Goal: Information Seeking & Learning: Learn about a topic

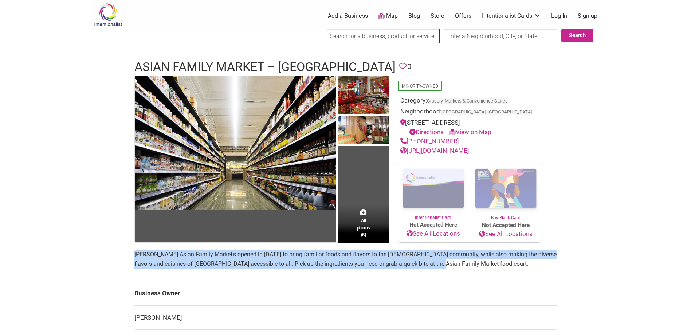
drag, startPoint x: 131, startPoint y: 255, endPoint x: 493, endPoint y: 266, distance: 362.1
click at [493, 266] on div "All photos (5) Minority-Owned Category: Grocery, Markets & Convenience Stores N…" at bounding box center [345, 245] width 437 height 338
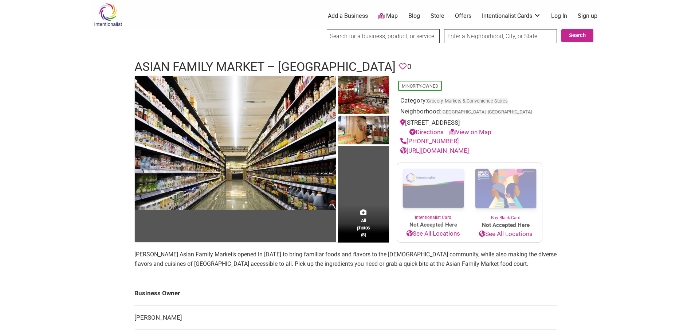
drag, startPoint x: 493, startPoint y: 266, endPoint x: 445, endPoint y: 278, distance: 49.6
click at [445, 278] on main "All photos (5) Minority-Owned Category: Grocery, Markets & Convenience Stores N…" at bounding box center [345, 245] width 422 height 338
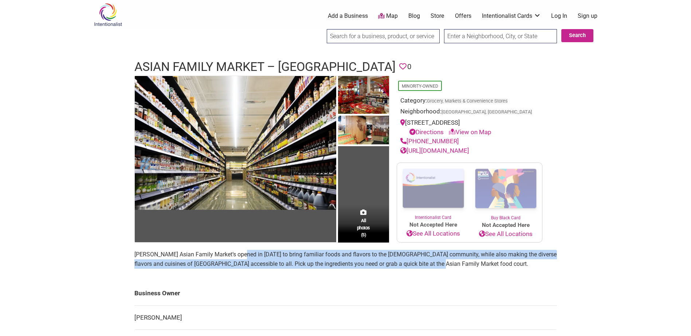
drag, startPoint x: 238, startPoint y: 256, endPoint x: 439, endPoint y: 263, distance: 200.7
click at [439, 263] on p "[PERSON_NAME] Asian Family Market’s opened in [DATE] to bring familiar foods an…" at bounding box center [345, 259] width 422 height 19
drag, startPoint x: 439, startPoint y: 263, endPoint x: 443, endPoint y: 269, distance: 7.1
click at [443, 269] on p "[PERSON_NAME] Asian Family Market’s opened in [DATE] to bring familiar foods an…" at bounding box center [345, 259] width 422 height 19
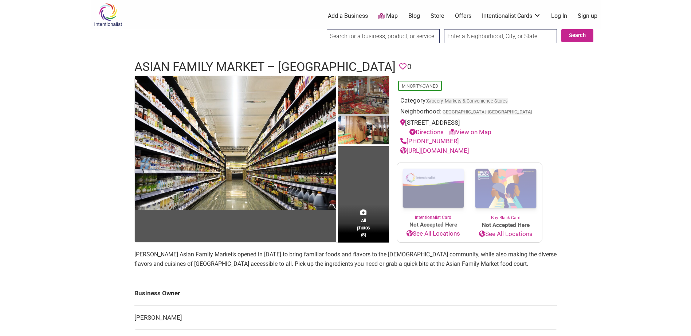
click at [360, 92] on img at bounding box center [363, 96] width 51 height 40
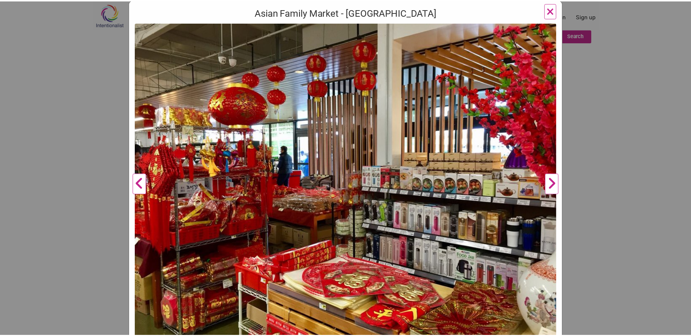
scroll to position [100, 0]
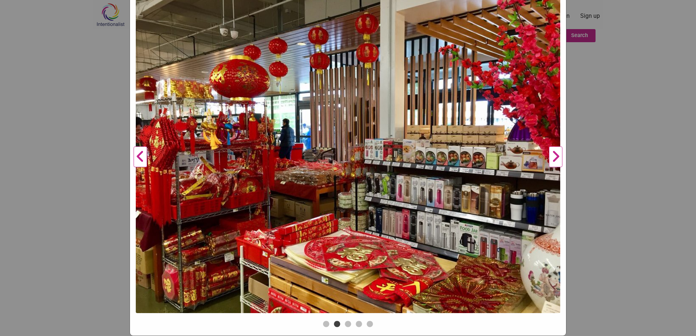
click at [557, 161] on button "Next" at bounding box center [556, 157] width 20 height 324
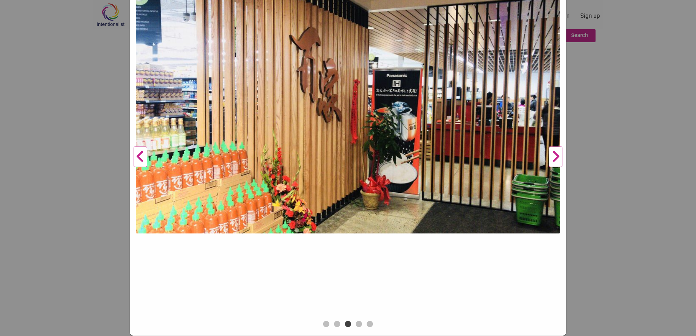
click at [584, 173] on div "Asian Family Market - [GEOGRAPHIC_DATA] Previous Next 1 2 3 4 5 ×" at bounding box center [348, 168] width 696 height 336
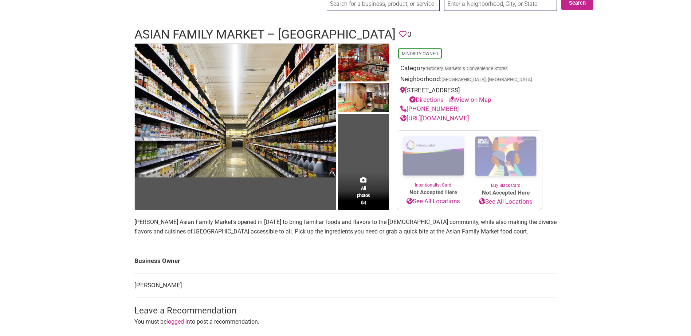
scroll to position [0, 0]
